Goal: Task Accomplishment & Management: Manage account settings

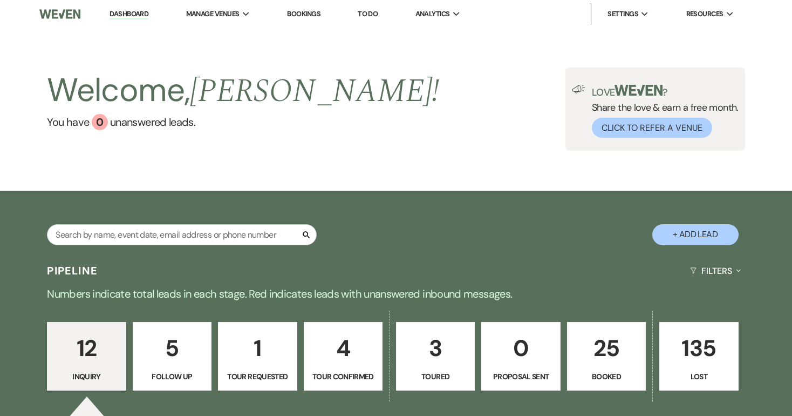
click at [359, 355] on p "4" at bounding box center [343, 348] width 65 height 36
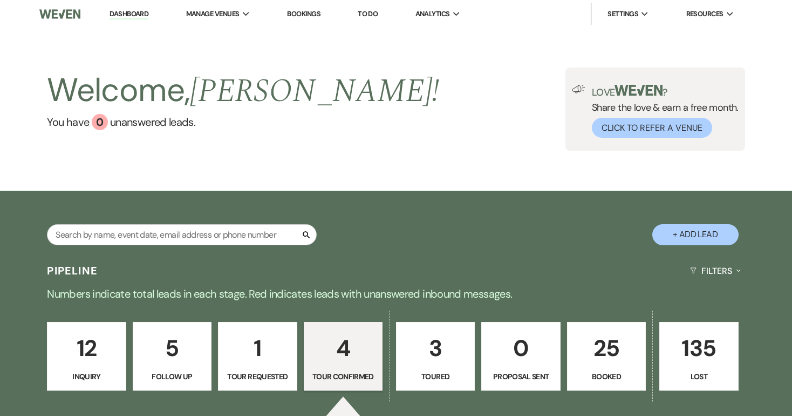
select select "4"
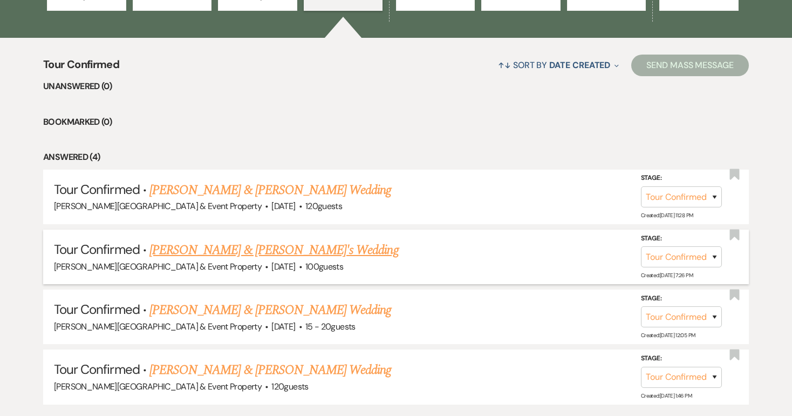
scroll to position [384, 0]
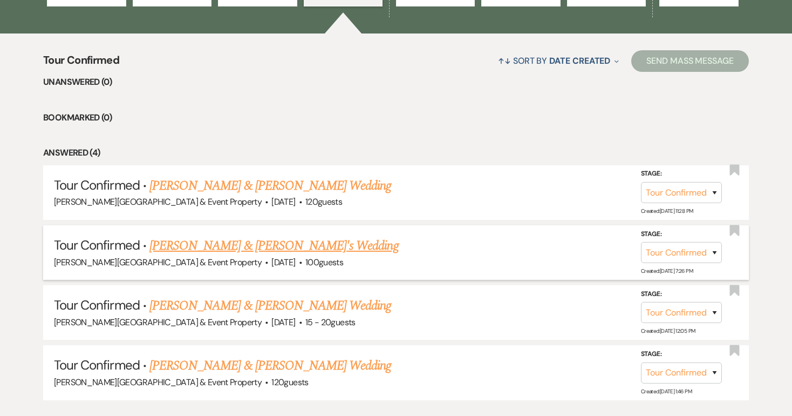
click at [308, 251] on h5 "Tour Confirmed · [PERSON_NAME] & [PERSON_NAME]'s Wedding" at bounding box center [396, 245] width 684 height 19
click at [303, 240] on link "[PERSON_NAME] & [PERSON_NAME]'s Wedding" at bounding box center [274, 245] width 249 height 19
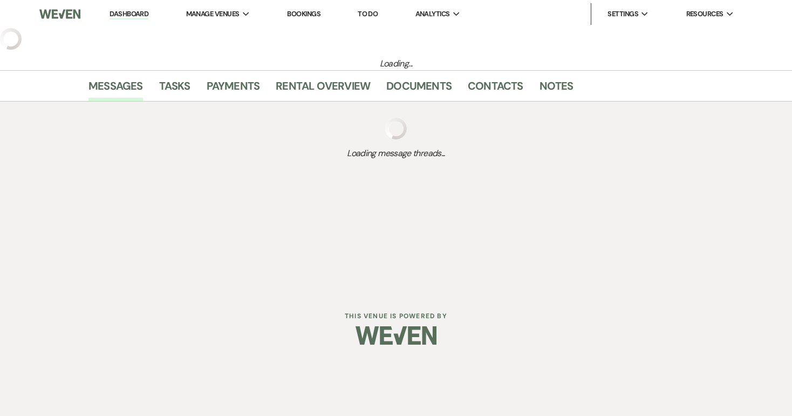
select select "4"
select select "5"
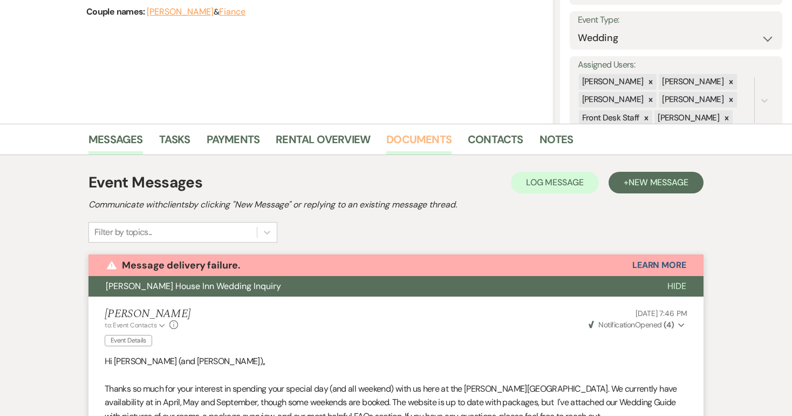
scroll to position [150, 0]
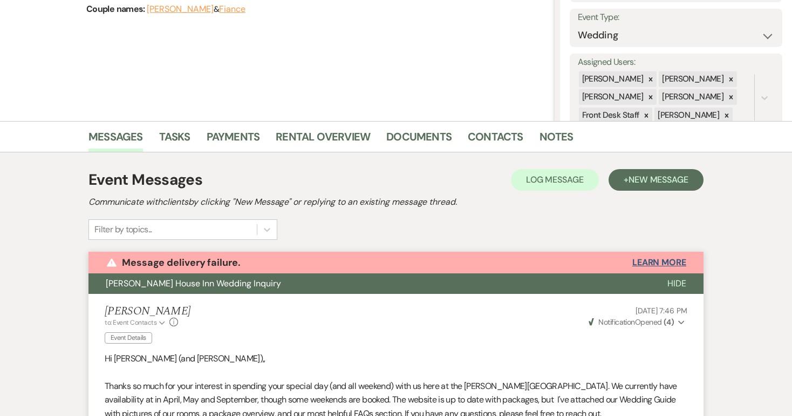
click at [649, 262] on button "Learn More" at bounding box center [660, 262] width 54 height 9
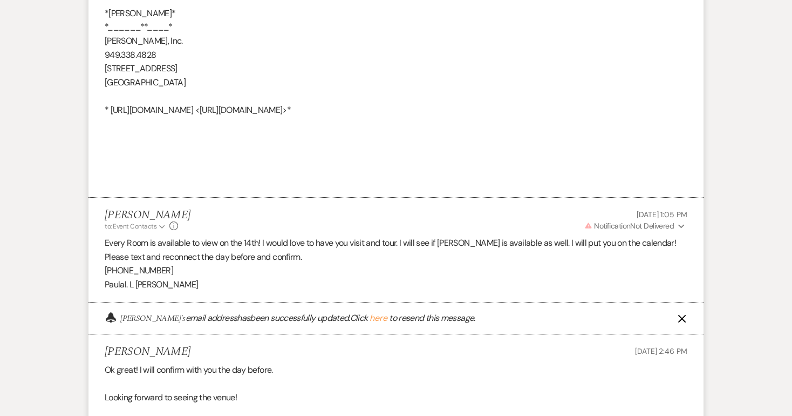
click at [681, 225] on use "button" at bounding box center [682, 227] width 6 height 4
click at [660, 241] on p "Warning Invalid Email" at bounding box center [654, 247] width 50 height 12
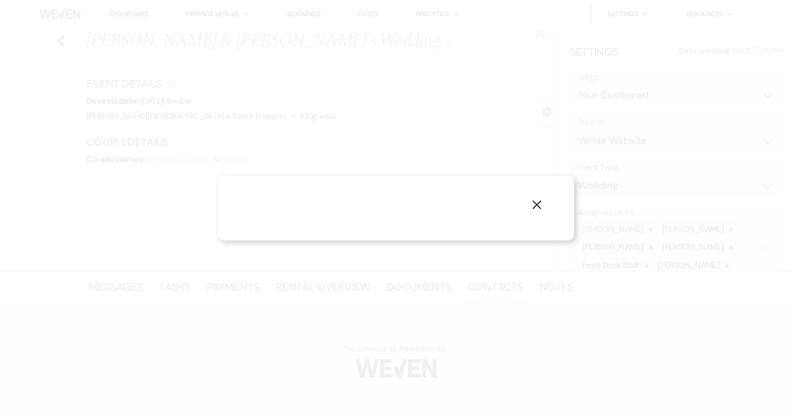
select select "4"
select select "phone"
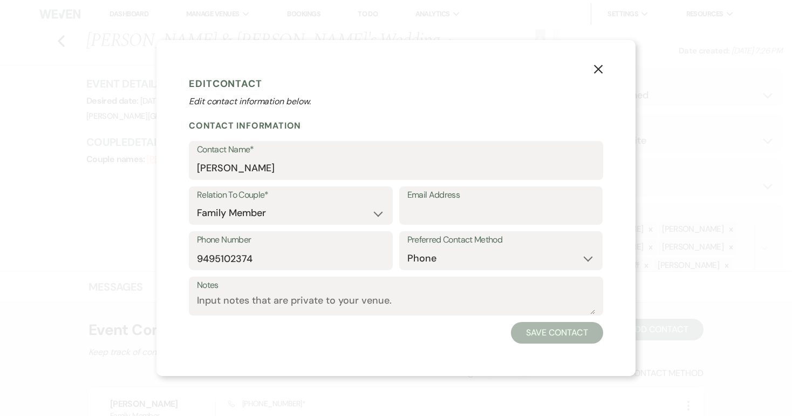
click at [597, 70] on icon "X" at bounding box center [599, 69] width 10 height 10
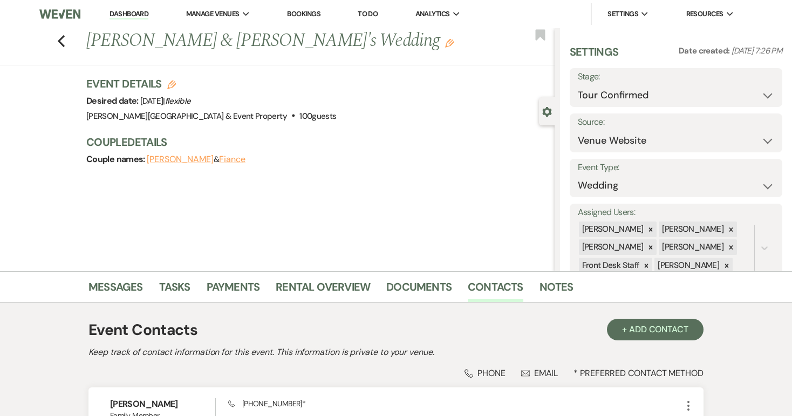
click at [312, 13] on link "Bookings" at bounding box center [303, 13] width 33 height 9
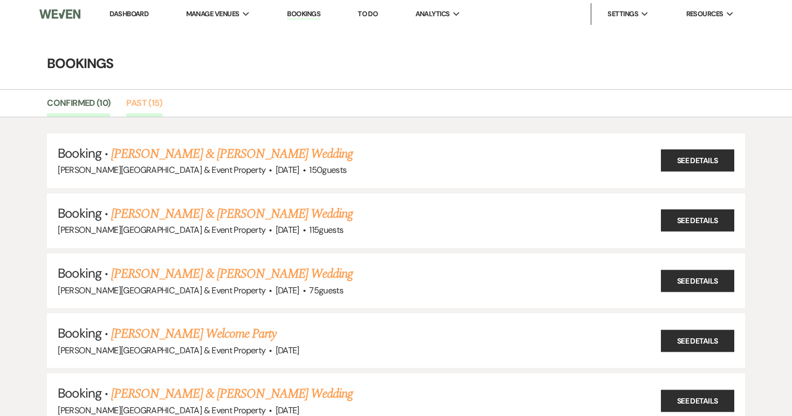
click at [145, 100] on link "Past (15)" at bounding box center [144, 106] width 36 height 21
